Goal: Go to known website: Access a specific website the user already knows

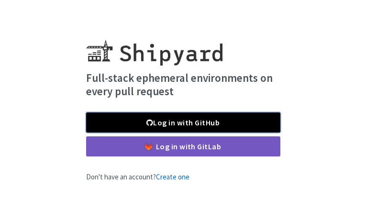
click at [244, 123] on link "Log in with GitHub" at bounding box center [183, 123] width 194 height 20
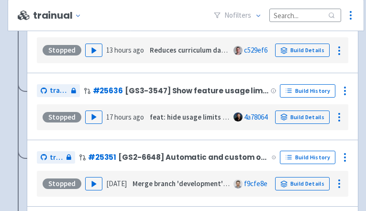
scroll to position [1018, 0]
